Goal: Navigation & Orientation: Understand site structure

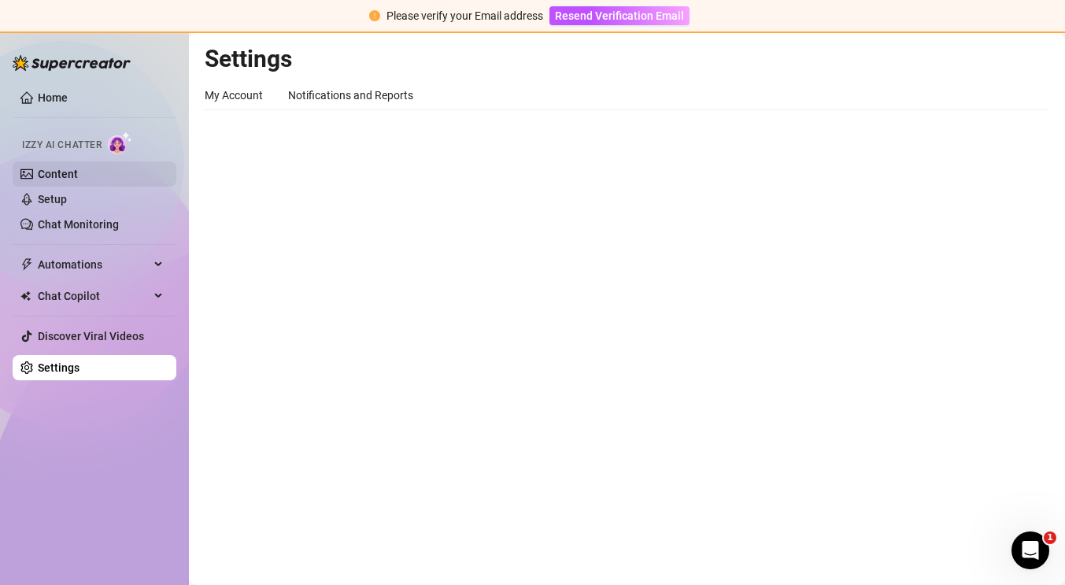
click at [78, 169] on link "Content" at bounding box center [58, 174] width 40 height 13
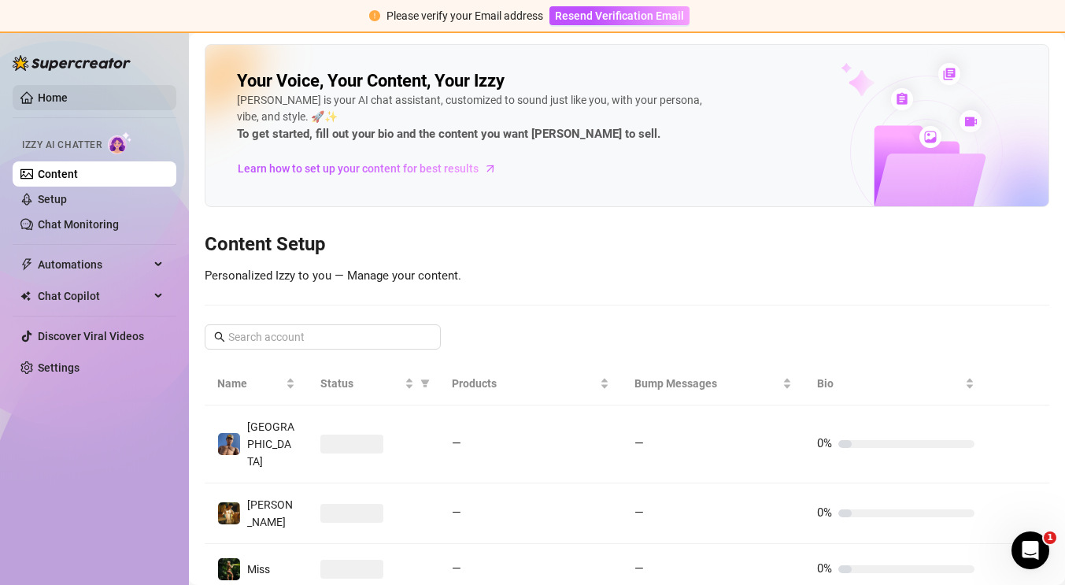
click at [68, 94] on link "Home" at bounding box center [53, 97] width 30 height 13
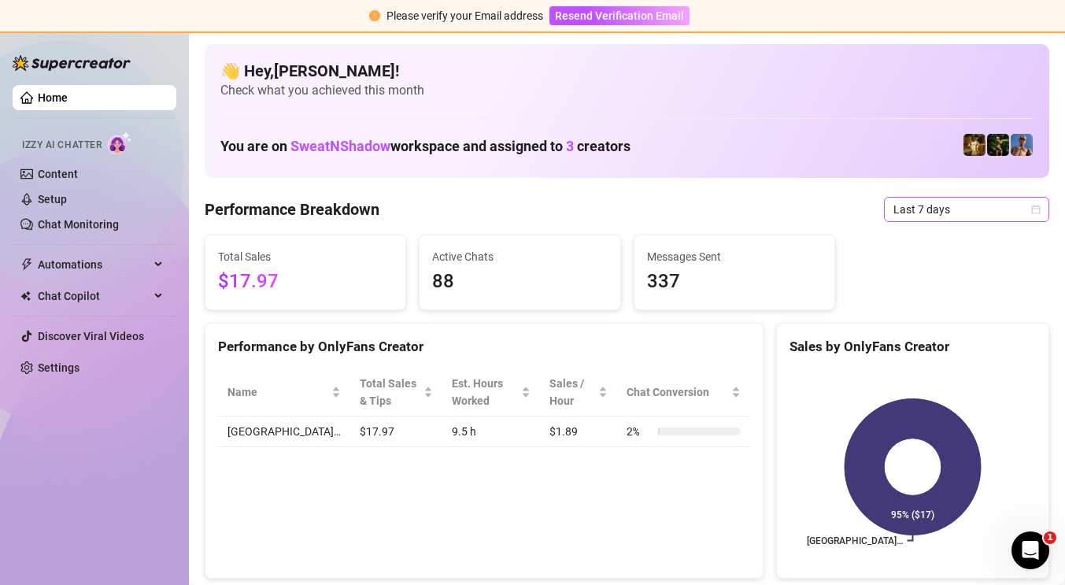
click at [903, 218] on span "Last 7 days" at bounding box center [966, 210] width 146 height 24
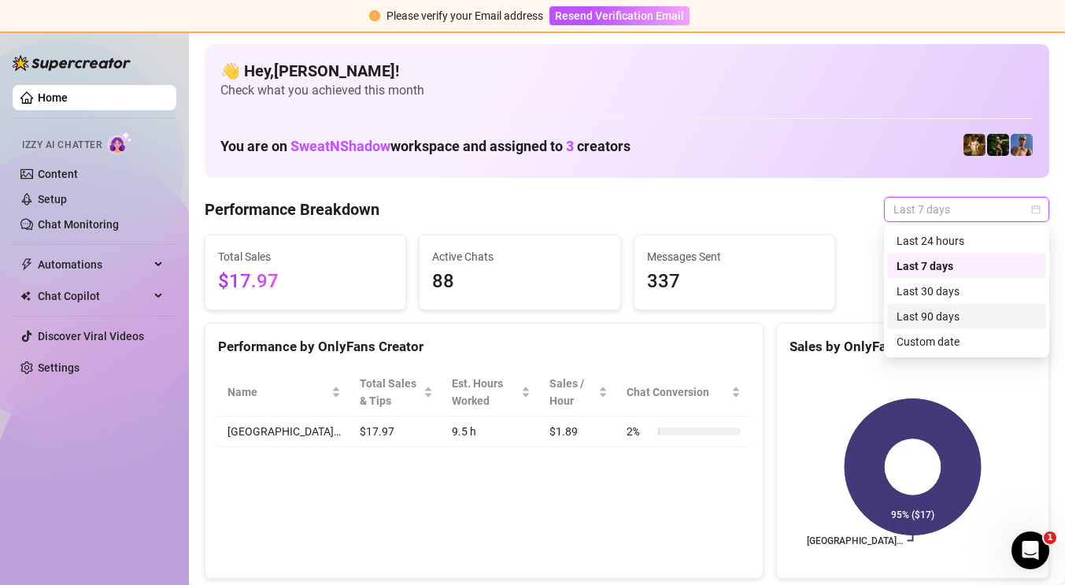
click at [920, 315] on div "Last 90 days" at bounding box center [966, 316] width 140 height 17
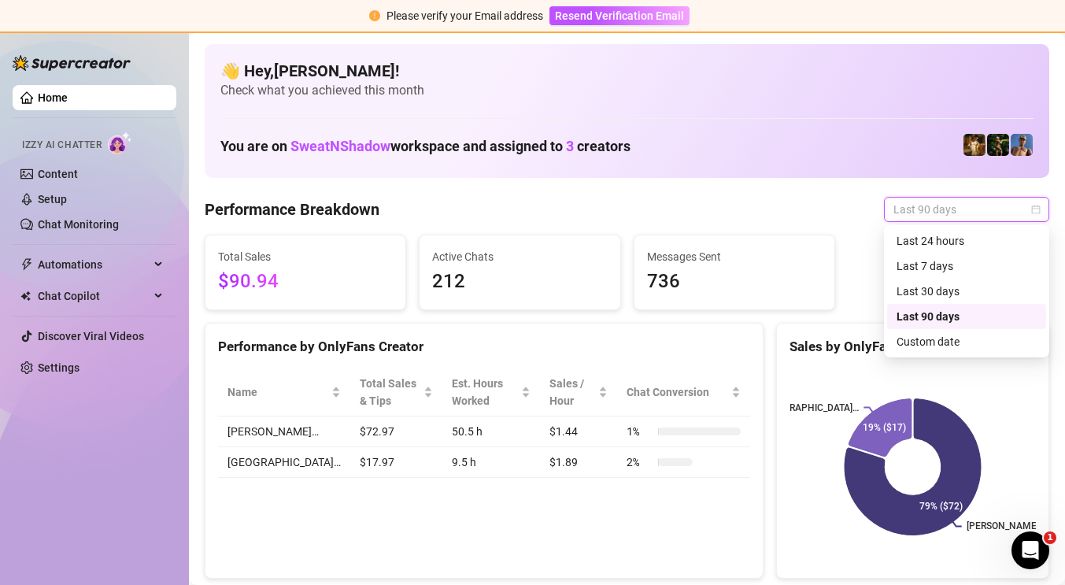
click at [926, 209] on span "Last 90 days" at bounding box center [966, 210] width 146 height 24
click at [933, 316] on div "Last 90 days" at bounding box center [966, 316] width 140 height 17
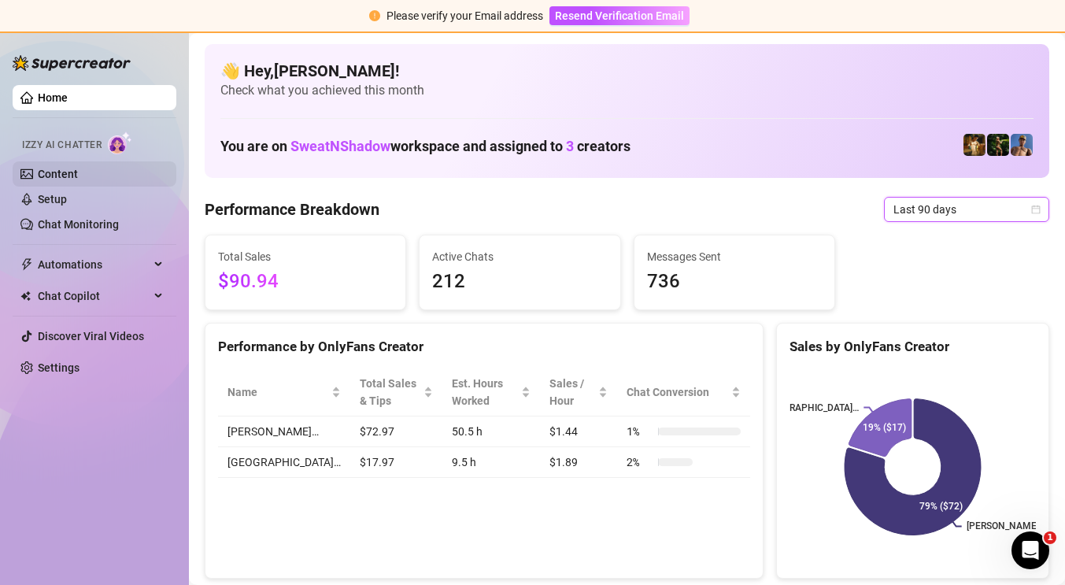
click at [78, 177] on link "Content" at bounding box center [58, 174] width 40 height 13
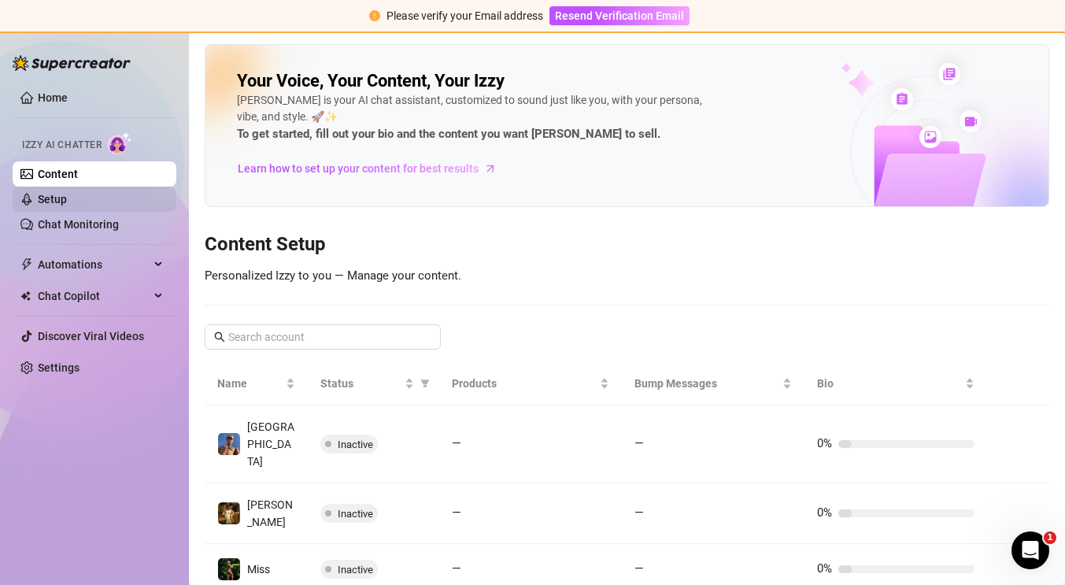
click at [67, 193] on link "Setup" at bounding box center [52, 199] width 29 height 13
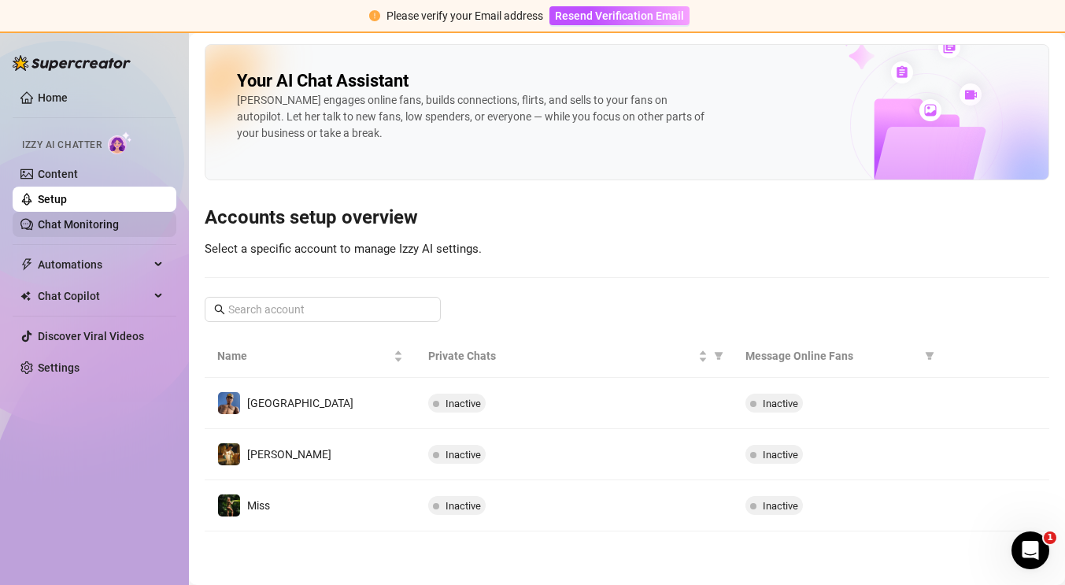
click at [97, 231] on link "Chat Monitoring" at bounding box center [78, 224] width 81 height 13
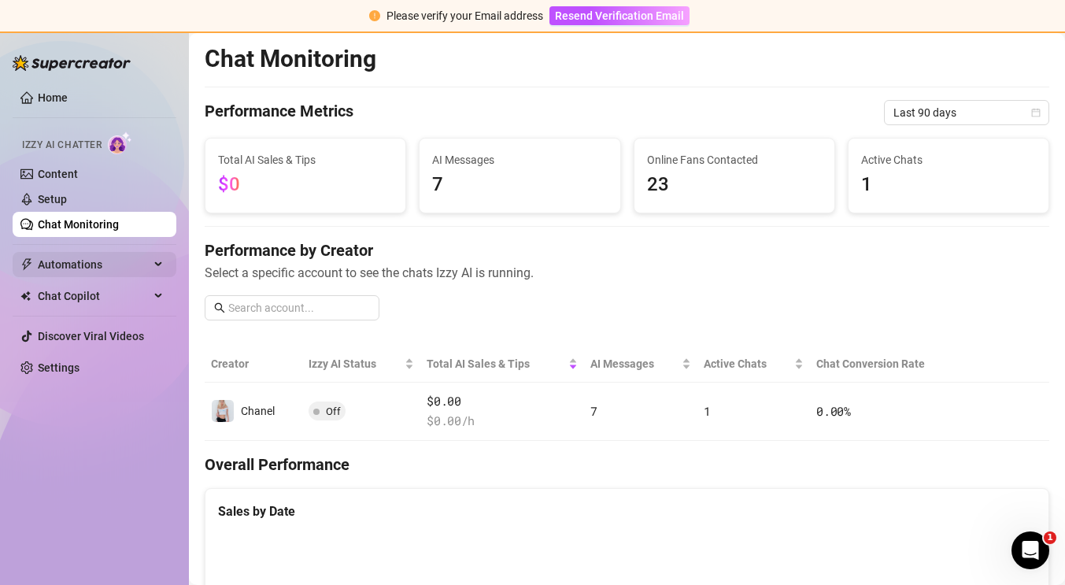
click at [118, 265] on span "Automations" at bounding box center [94, 264] width 112 height 25
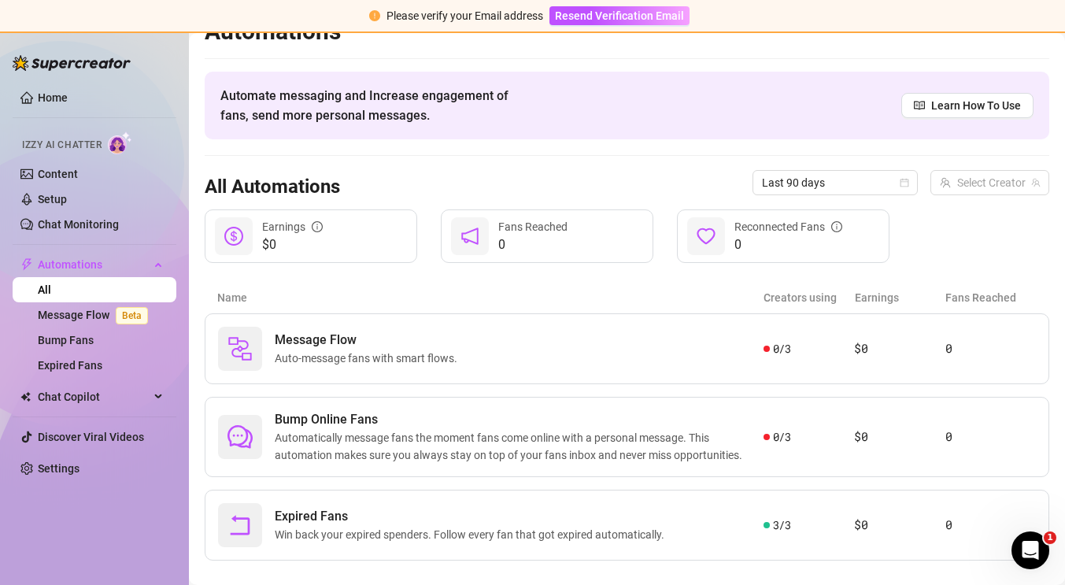
scroll to position [50, 0]
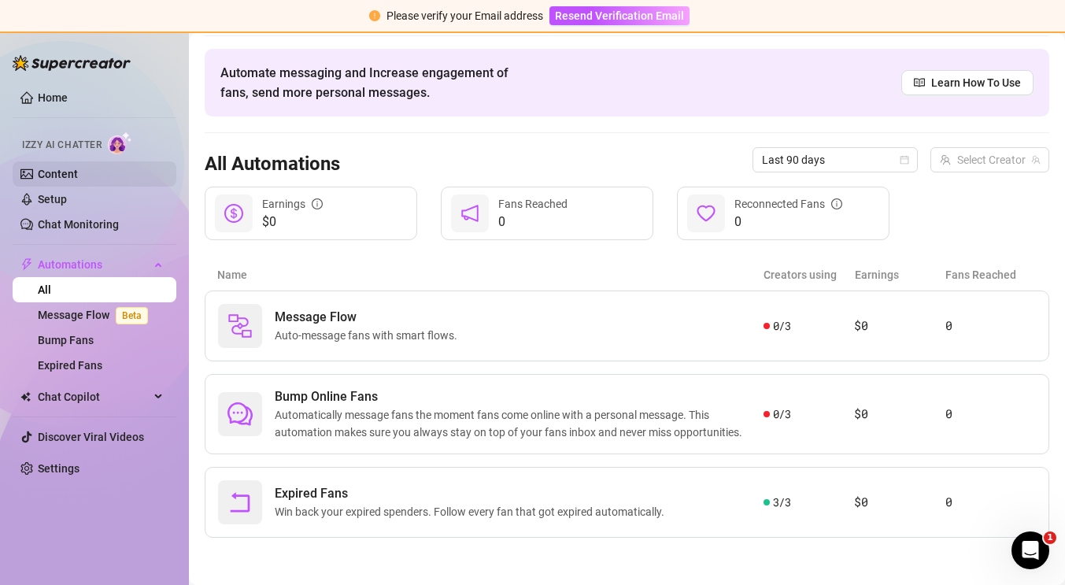
click at [78, 168] on link "Content" at bounding box center [58, 174] width 40 height 13
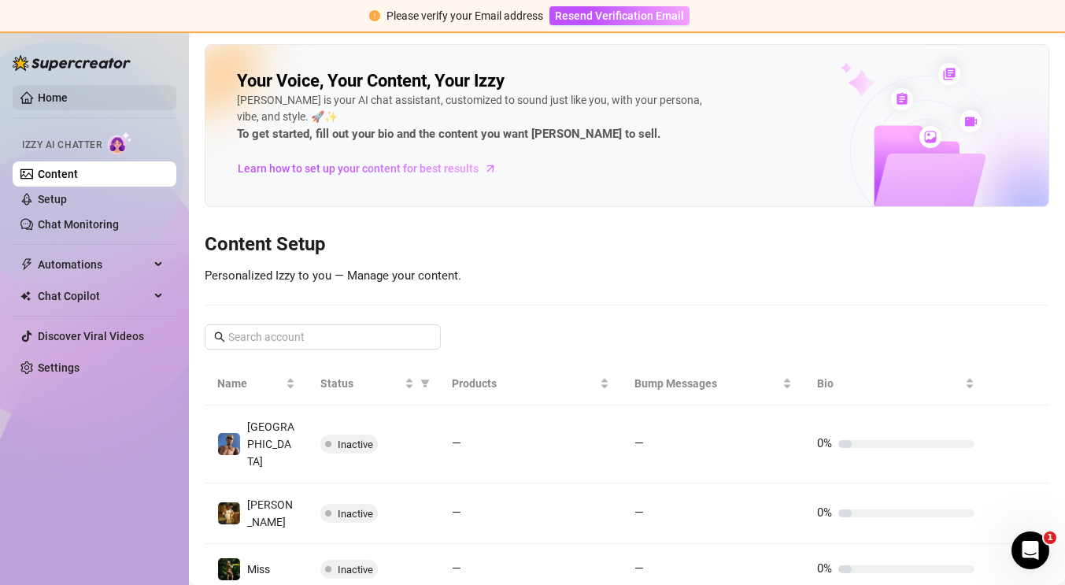
click at [68, 104] on link "Home" at bounding box center [53, 97] width 30 height 13
